Goal: Browse casually

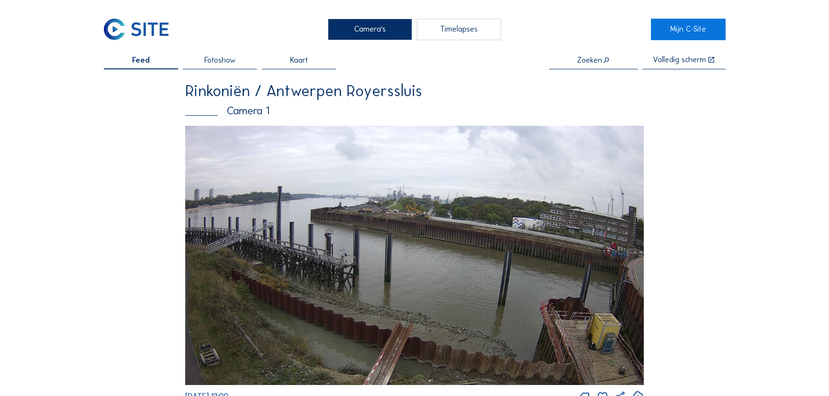
scroll to position [603, 0]
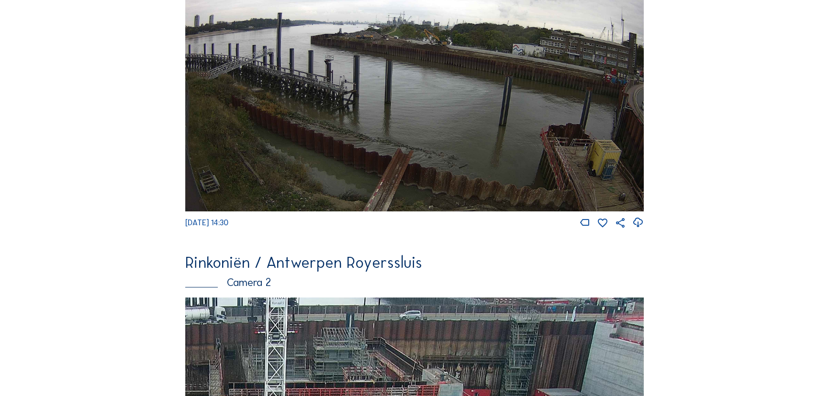
scroll to position [435, 0]
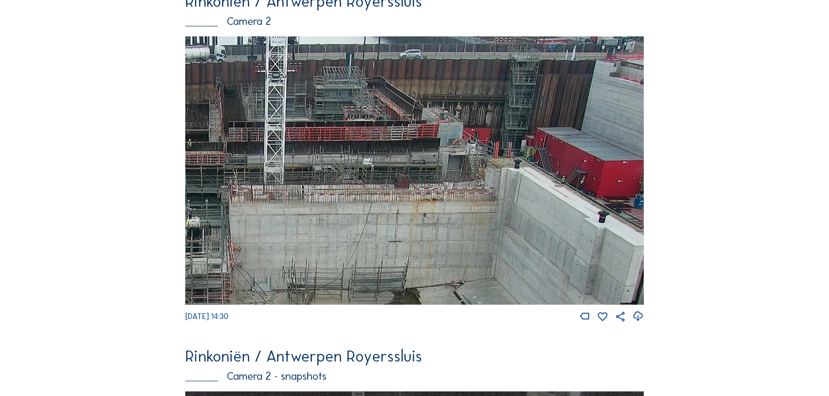
drag, startPoint x: 608, startPoint y: 249, endPoint x: 247, endPoint y: 67, distance: 403.7
click at [247, 67] on img at bounding box center [414, 170] width 458 height 269
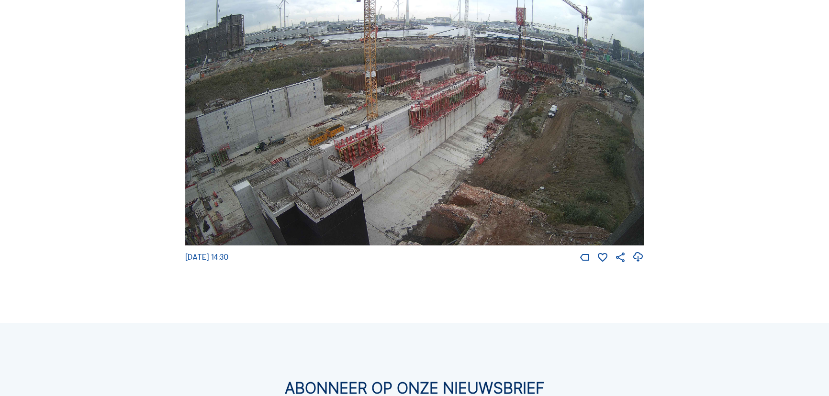
scroll to position [1565, 0]
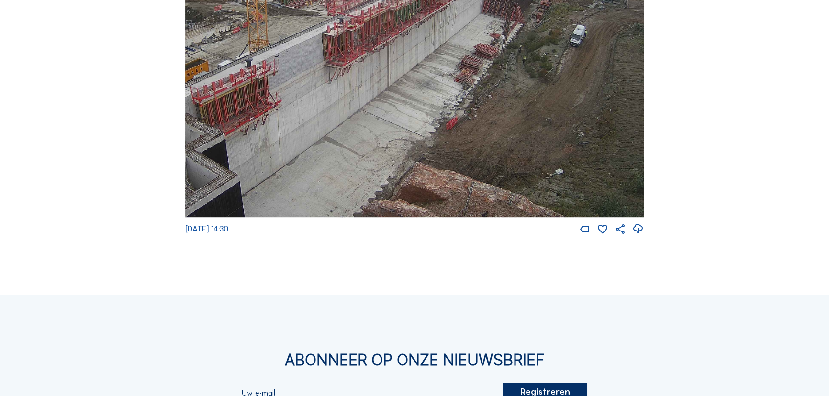
drag, startPoint x: 551, startPoint y: 195, endPoint x: 542, endPoint y: 74, distance: 121.4
click at [542, 74] on img at bounding box center [414, 89] width 458 height 258
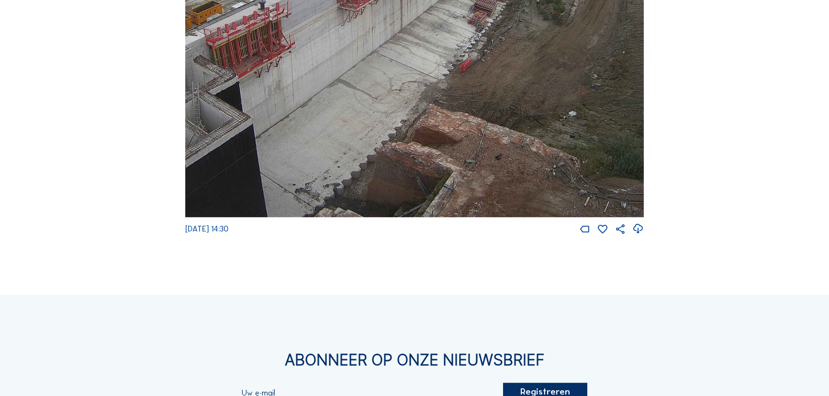
drag, startPoint x: 502, startPoint y: 175, endPoint x: 509, endPoint y: 67, distance: 107.9
click at [509, 67] on img at bounding box center [414, 89] width 458 height 258
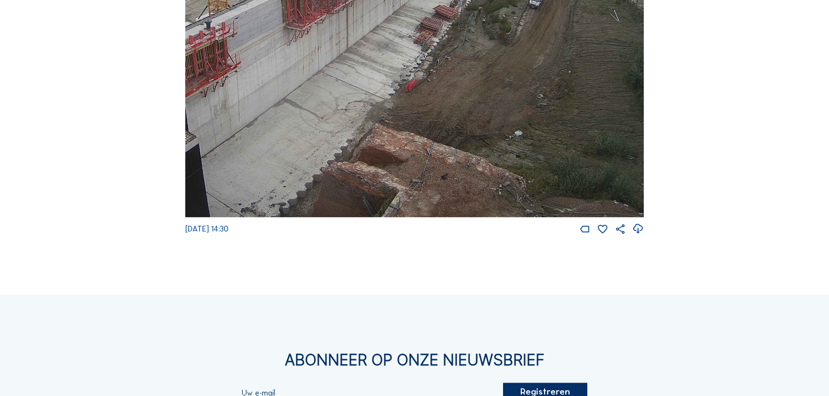
drag, startPoint x: 448, startPoint y: 206, endPoint x: 407, endPoint y: 216, distance: 42.3
click at [407, 216] on img at bounding box center [414, 89] width 458 height 258
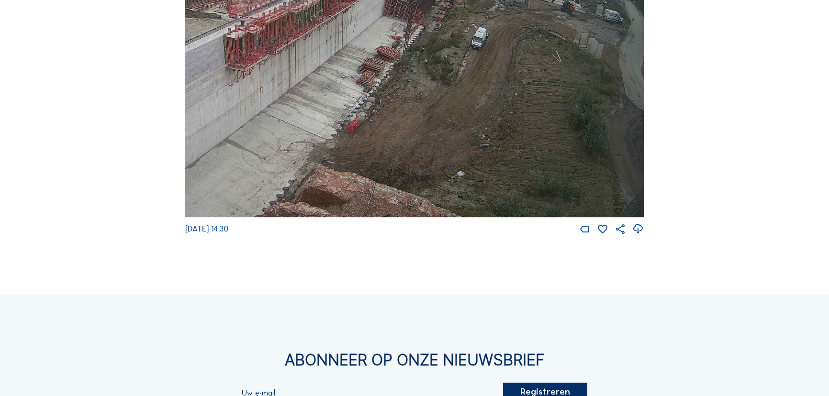
drag, startPoint x: 478, startPoint y: 137, endPoint x: 399, endPoint y: 179, distance: 89.9
click at [399, 179] on img at bounding box center [414, 89] width 458 height 258
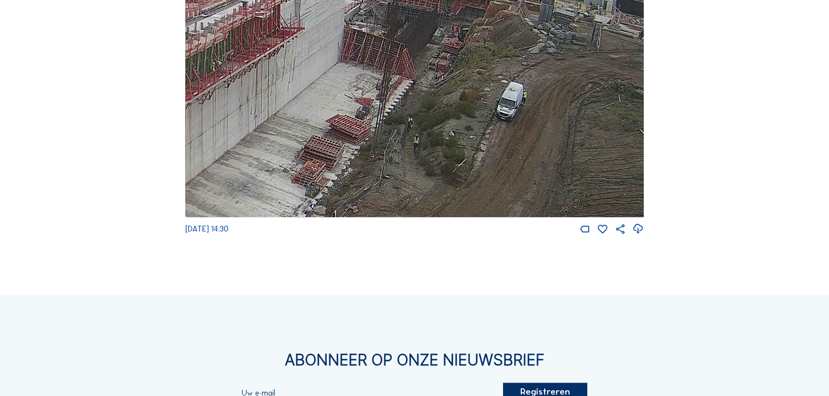
drag, startPoint x: 445, startPoint y: 99, endPoint x: 377, endPoint y: 194, distance: 116.6
click at [377, 194] on img at bounding box center [414, 89] width 458 height 258
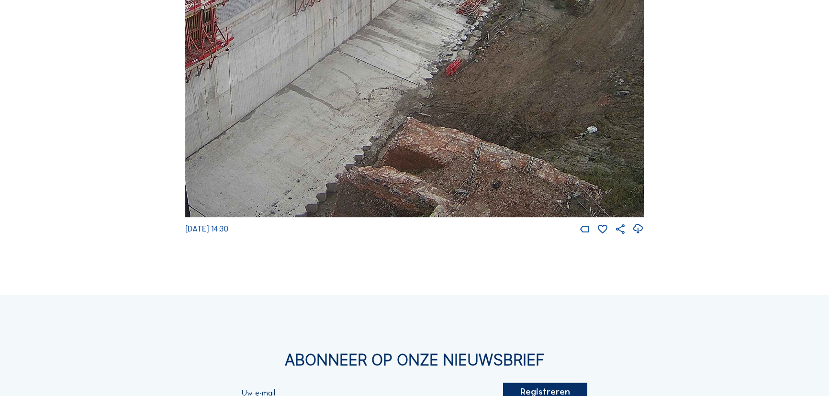
drag, startPoint x: 369, startPoint y: 198, endPoint x: 521, endPoint y: 53, distance: 210.1
click at [521, 52] on img at bounding box center [414, 89] width 458 height 258
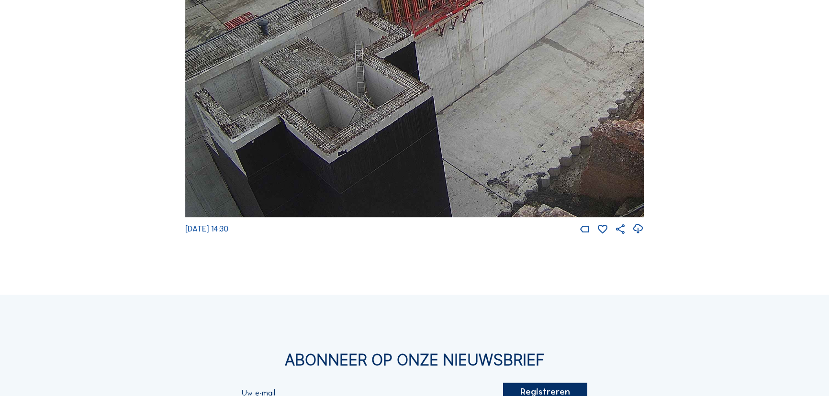
drag, startPoint x: 375, startPoint y: 178, endPoint x: 644, endPoint y: 2, distance: 321.7
click at [643, 2] on img at bounding box center [414, 89] width 458 height 258
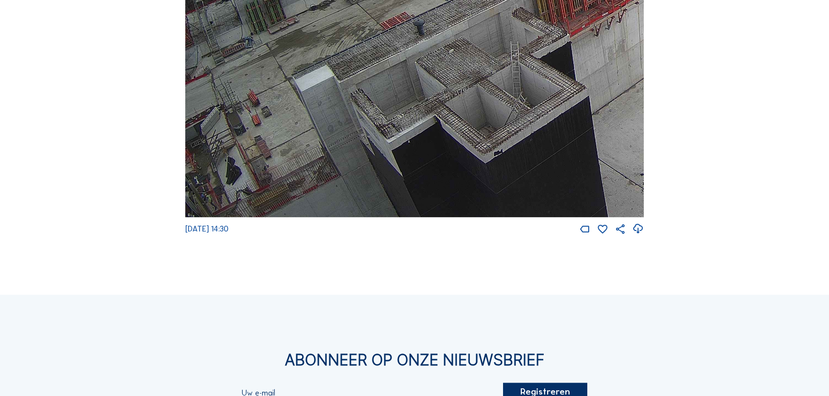
drag, startPoint x: 468, startPoint y: 159, endPoint x: 757, endPoint y: 122, distance: 291.9
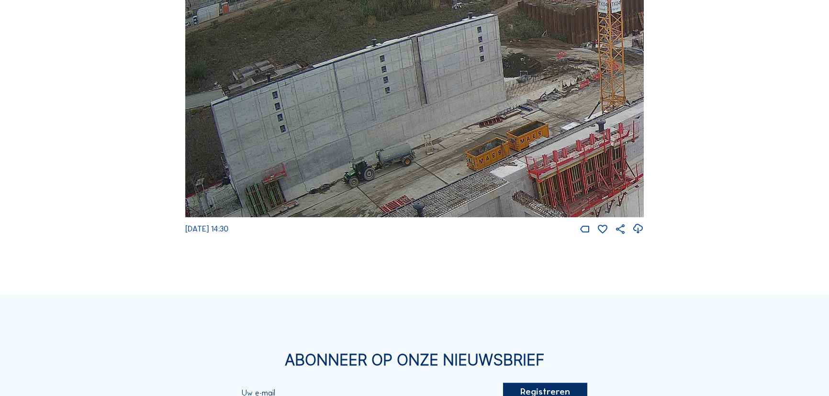
drag, startPoint x: 364, startPoint y: 76, endPoint x: 499, endPoint y: 258, distance: 227.3
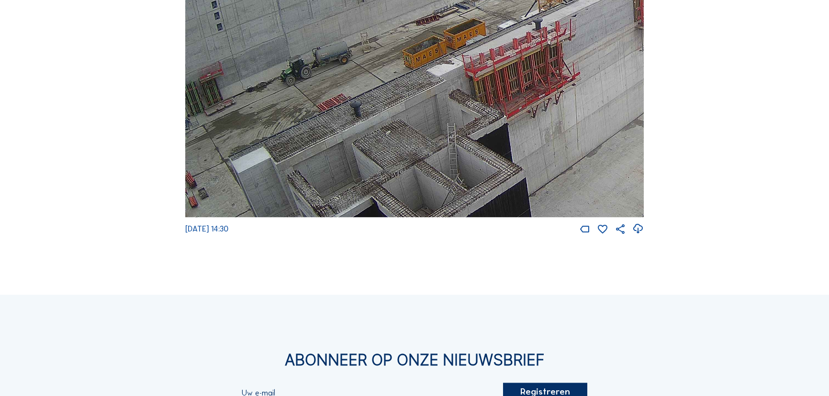
drag, startPoint x: 372, startPoint y: 170, endPoint x: 369, endPoint y: 66, distance: 103.8
click at [369, 67] on img at bounding box center [414, 89] width 458 height 258
